Goal: Information Seeking & Learning: Check status

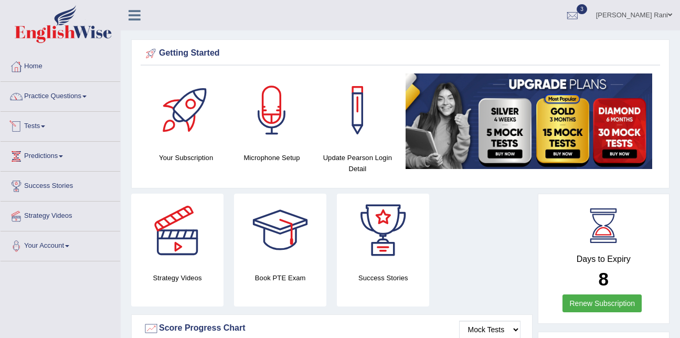
drag, startPoint x: 0, startPoint y: 0, endPoint x: 47, endPoint y: 134, distance: 142.1
click at [47, 134] on link "Tests" at bounding box center [61, 125] width 120 height 26
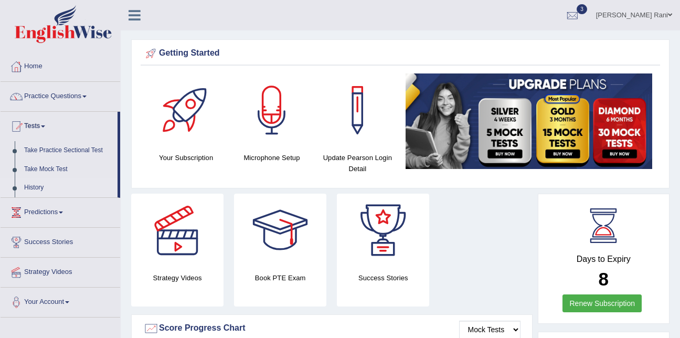
click at [33, 184] on link "History" at bounding box center [68, 187] width 98 height 19
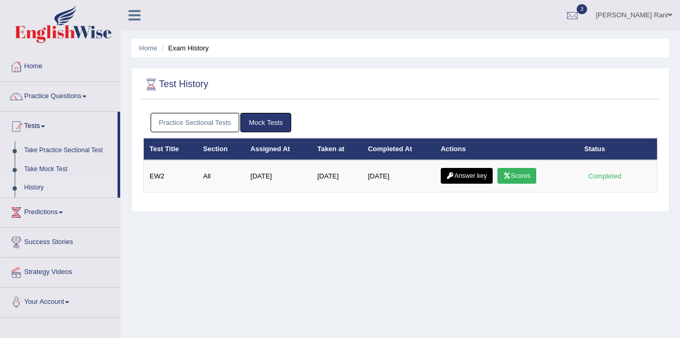
click at [186, 125] on link "Practice Sectional Tests" at bounding box center [195, 122] width 89 height 19
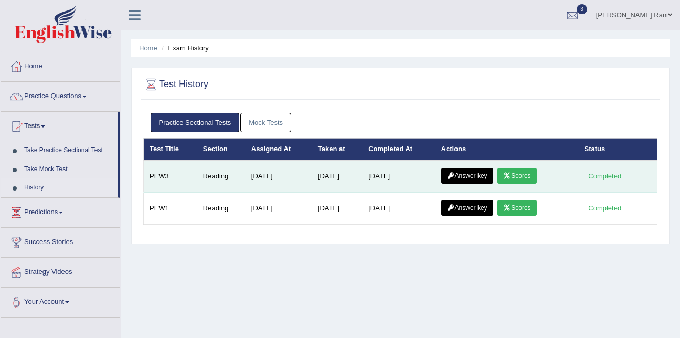
click at [513, 179] on link "Scores" at bounding box center [516, 176] width 39 height 16
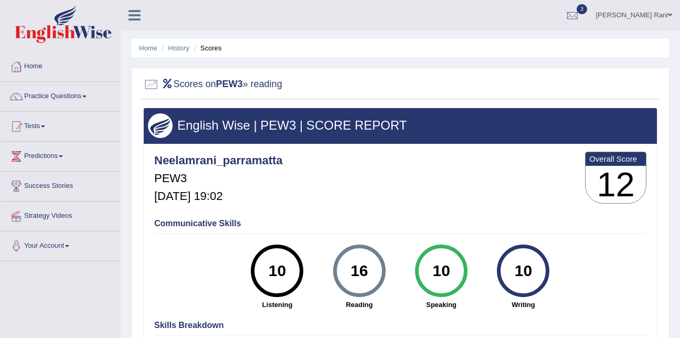
click at [214, 47] on li "Scores" at bounding box center [206, 48] width 30 height 10
click at [212, 51] on li "Scores" at bounding box center [206, 48] width 30 height 10
click at [423, 267] on div "10" at bounding box center [441, 271] width 38 height 44
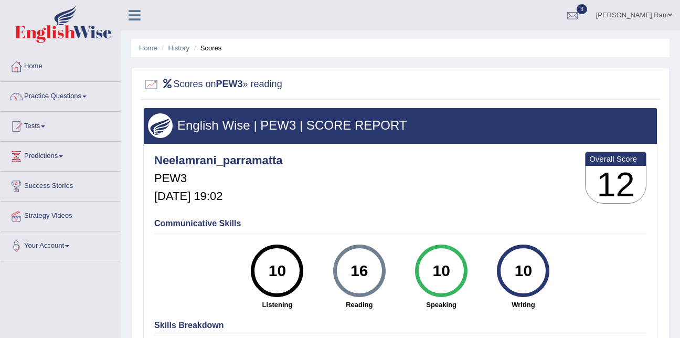
click at [157, 87] on div at bounding box center [151, 85] width 16 height 16
click at [267, 86] on h2 "Scores on PEW3 » reading" at bounding box center [212, 85] width 139 height 16
click at [183, 126] on h3 "English Wise | PEW3 | SCORE REPORT" at bounding box center [400, 126] width 505 height 14
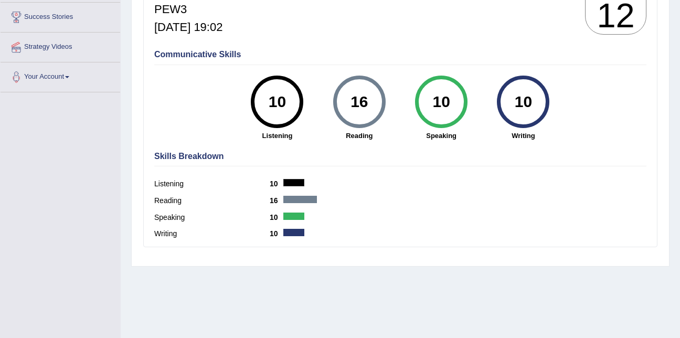
scroll to position [169, 0]
click at [175, 203] on label "Reading" at bounding box center [211, 200] width 115 height 11
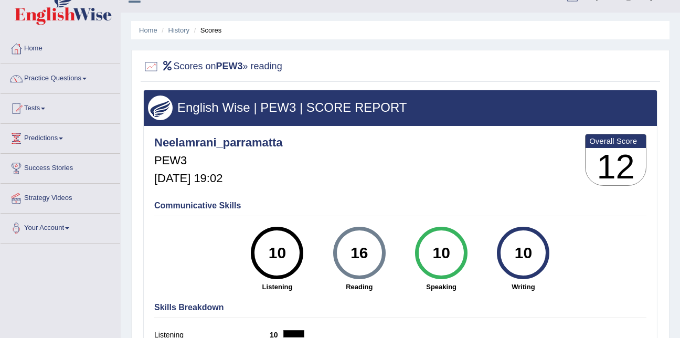
scroll to position [0, 0]
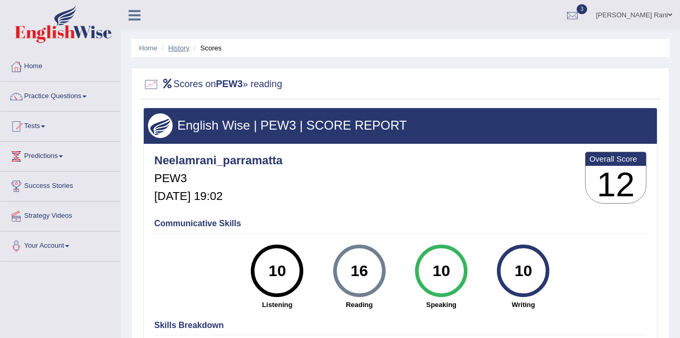
click at [184, 45] on link "History" at bounding box center [178, 48] width 21 height 8
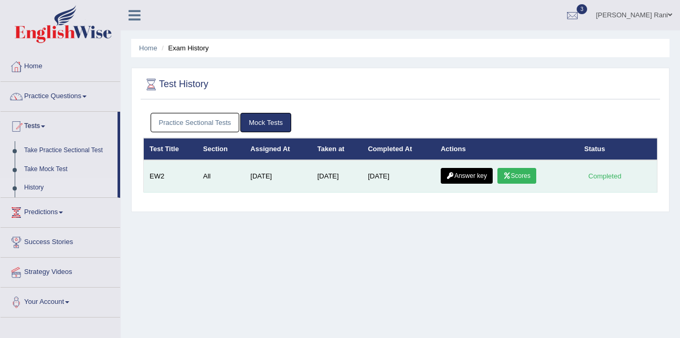
click at [529, 181] on link "Scores" at bounding box center [516, 176] width 39 height 16
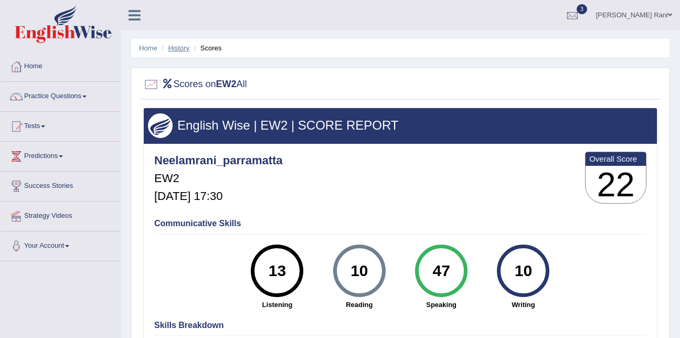
click at [175, 48] on link "History" at bounding box center [178, 48] width 21 height 8
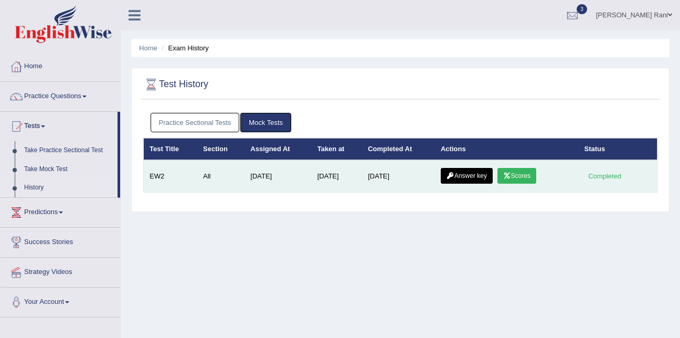
click at [474, 174] on link "Answer key" at bounding box center [467, 176] width 52 height 16
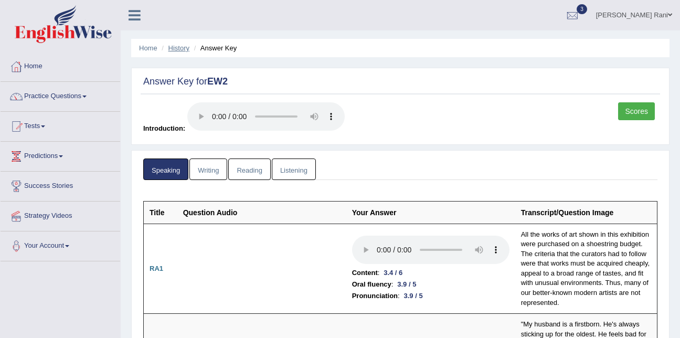
click at [183, 49] on link "History" at bounding box center [178, 48] width 21 height 8
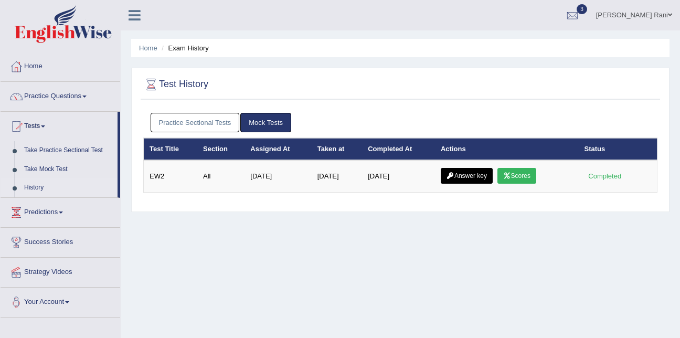
click at [193, 117] on link "Practice Sectional Tests" at bounding box center [195, 122] width 89 height 19
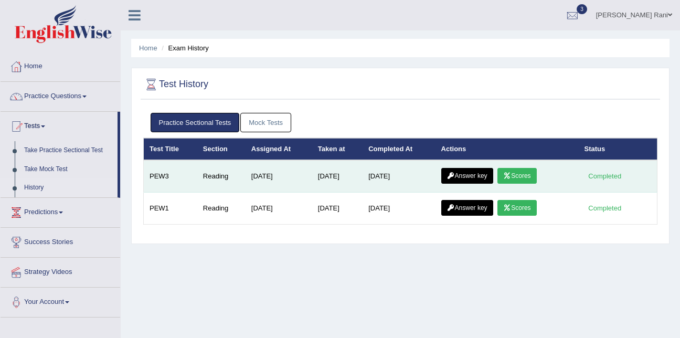
click at [471, 176] on link "Answer key" at bounding box center [467, 176] width 52 height 16
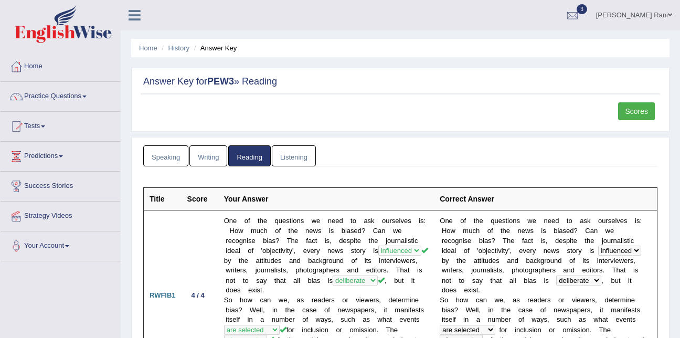
click at [650, 112] on link "Scores" at bounding box center [636, 111] width 37 height 18
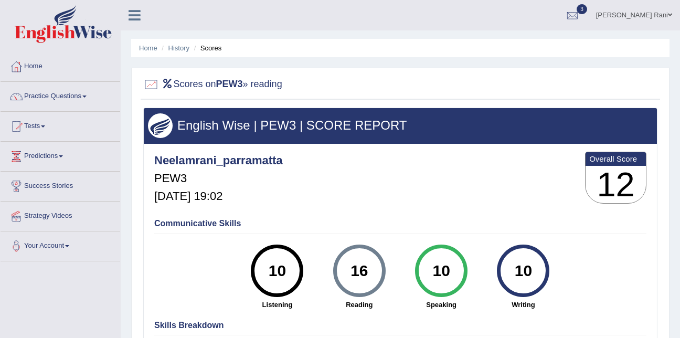
click at [360, 35] on div "Home History Scores Scores on PEW3 » reading English Wise | PEW3 | SCORE REPORT…" at bounding box center [400, 262] width 559 height 524
click at [56, 123] on link "Tests" at bounding box center [61, 125] width 120 height 26
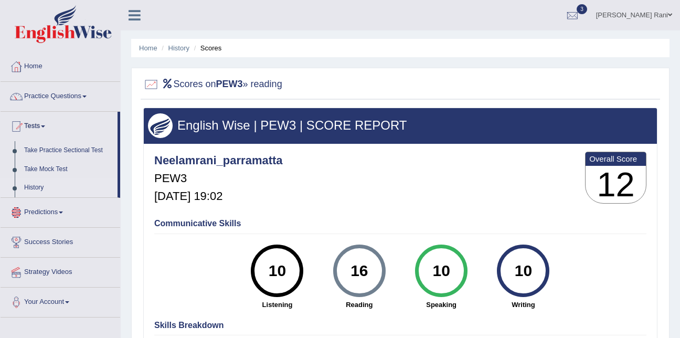
click at [39, 186] on link "History" at bounding box center [68, 187] width 98 height 19
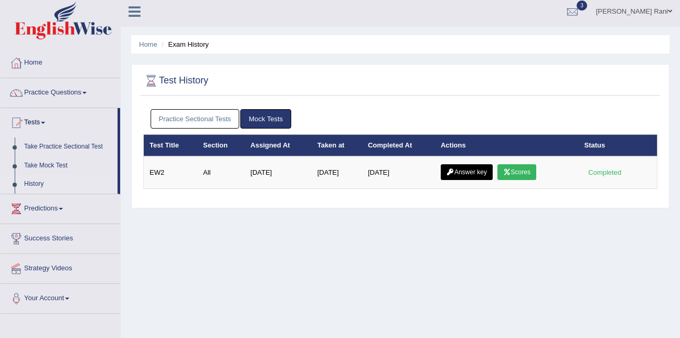
scroll to position [4, 0]
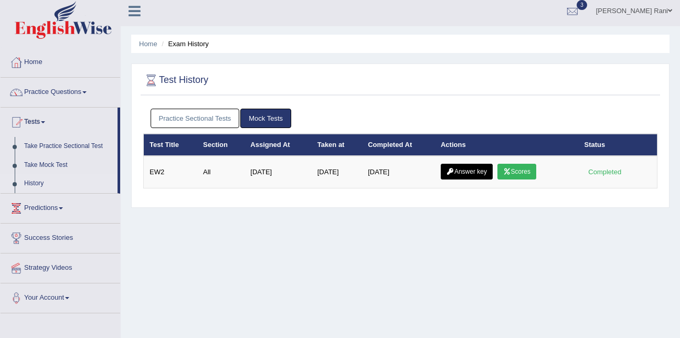
click at [171, 118] on link "Practice Sectional Tests" at bounding box center [195, 118] width 89 height 19
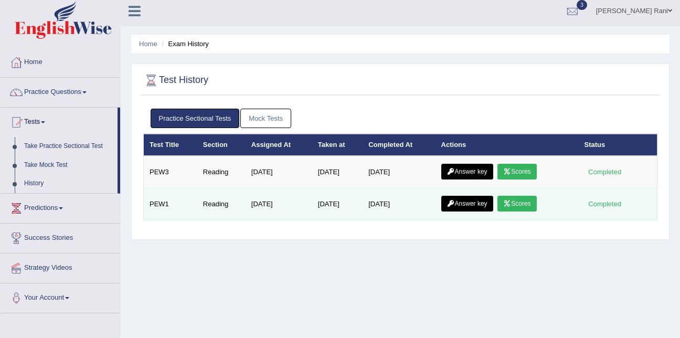
click at [513, 209] on link "Scores" at bounding box center [516, 204] width 39 height 16
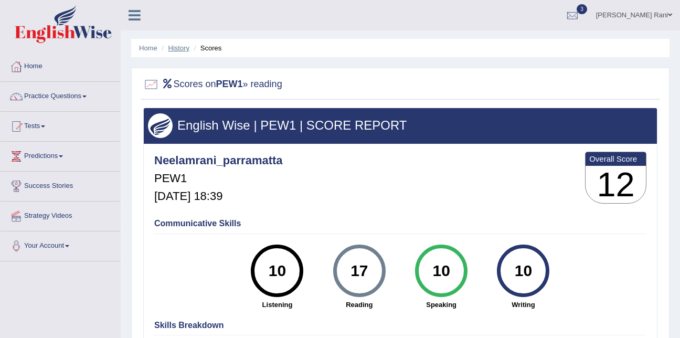
click at [178, 51] on link "History" at bounding box center [178, 48] width 21 height 8
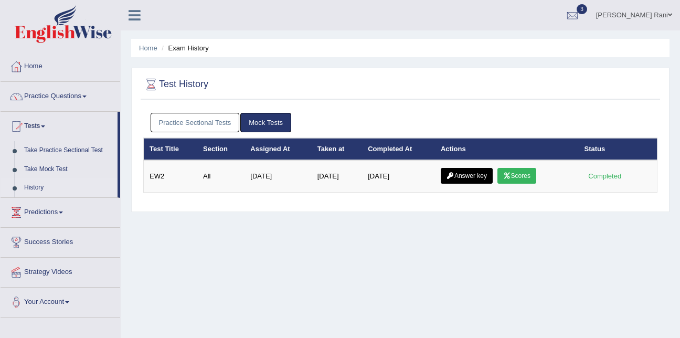
click at [195, 126] on link "Practice Sectional Tests" at bounding box center [195, 122] width 89 height 19
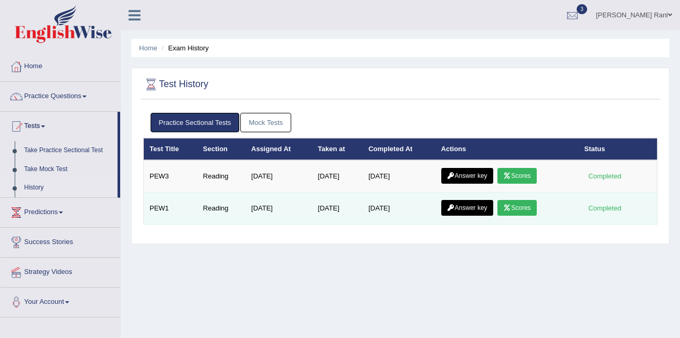
click at [474, 209] on link "Answer key" at bounding box center [467, 208] width 52 height 16
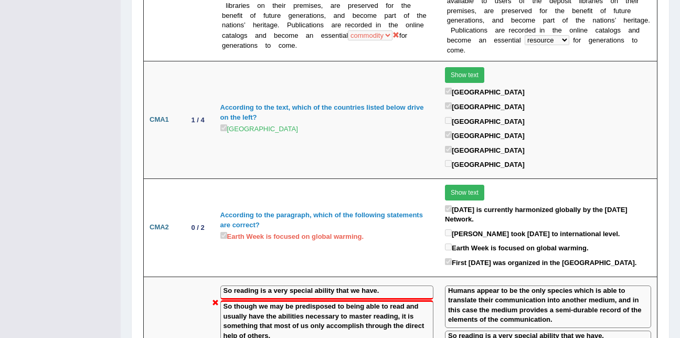
scroll to position [1224, 0]
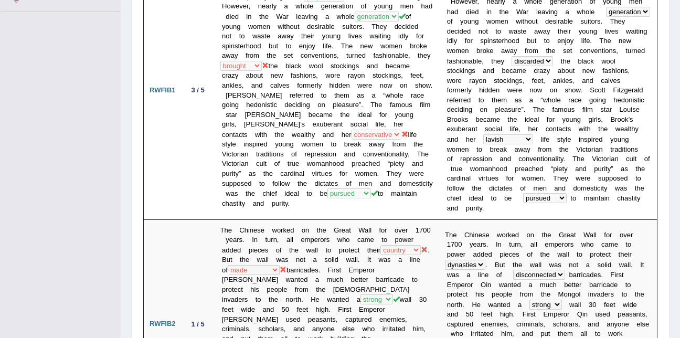
scroll to position [0, 0]
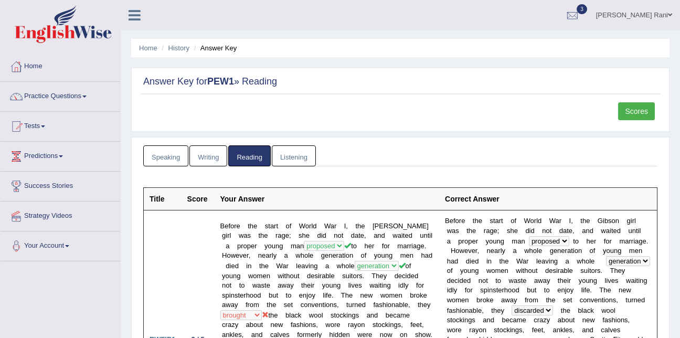
click at [163, 156] on link "Speaking" at bounding box center [165, 156] width 45 height 22
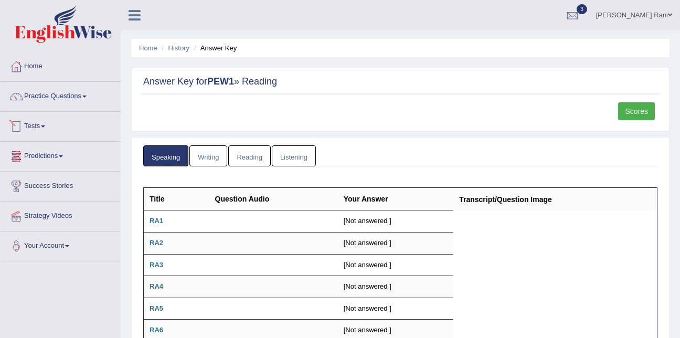
click at [33, 127] on link "Tests" at bounding box center [61, 125] width 120 height 26
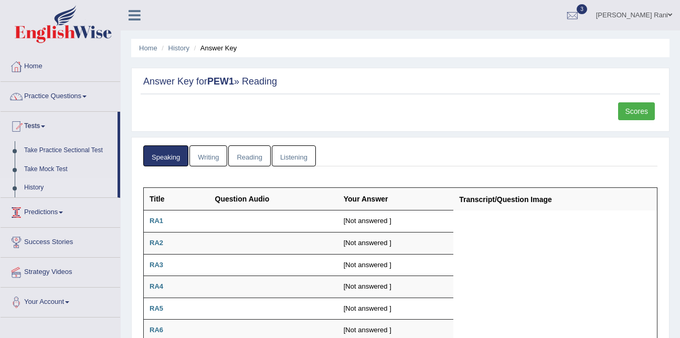
click at [37, 185] on link "History" at bounding box center [68, 187] width 98 height 19
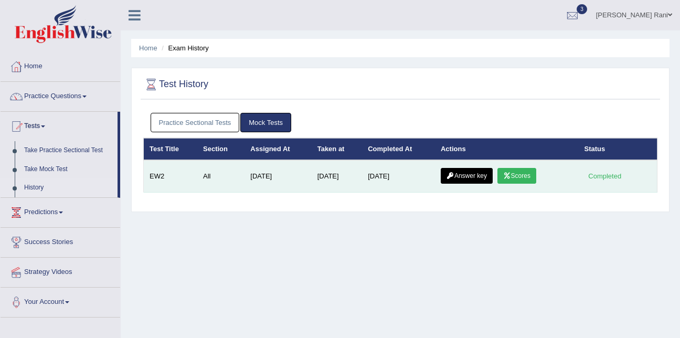
click at [469, 177] on link "Answer key" at bounding box center [467, 176] width 52 height 16
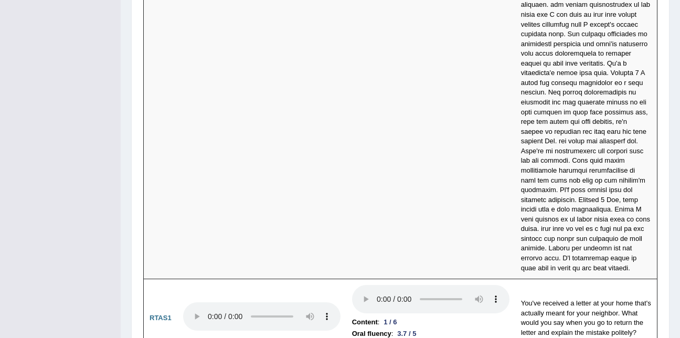
scroll to position [3754, 0]
